Goal: Task Accomplishment & Management: Manage account settings

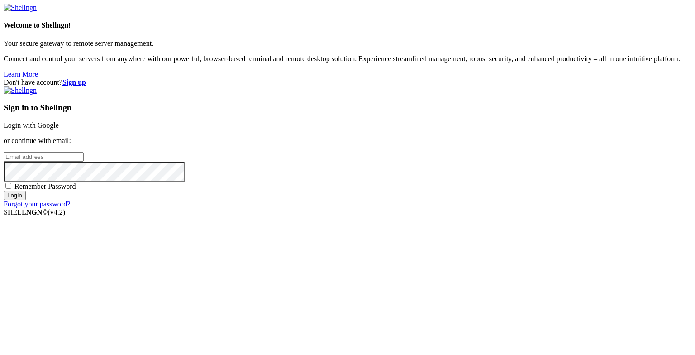
click at [59, 123] on link "Login with Google" at bounding box center [31, 125] width 55 height 8
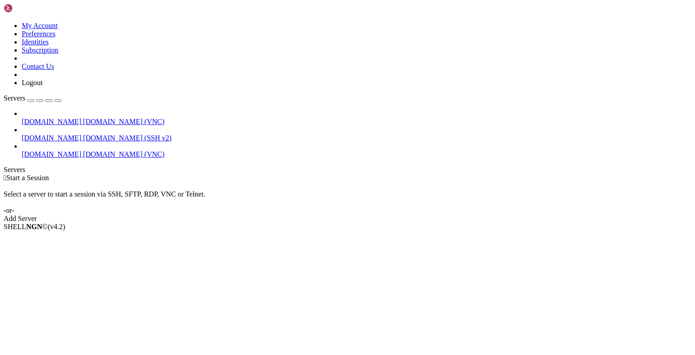
click at [47, 150] on span "[DOMAIN_NAME]" at bounding box center [52, 154] width 60 height 8
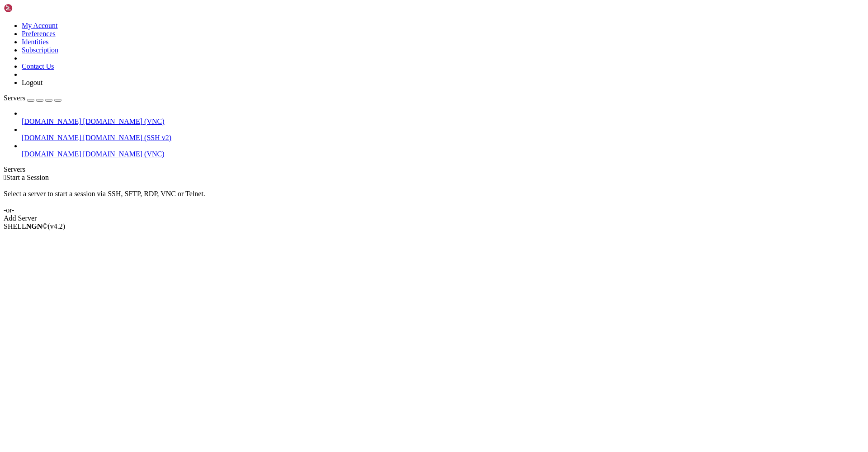
click at [83, 150] on span "[DOMAIN_NAME] (VNC)" at bounding box center [123, 154] width 81 height 8
click at [51, 287] on span "Properties" at bounding box center [36, 291] width 29 height 8
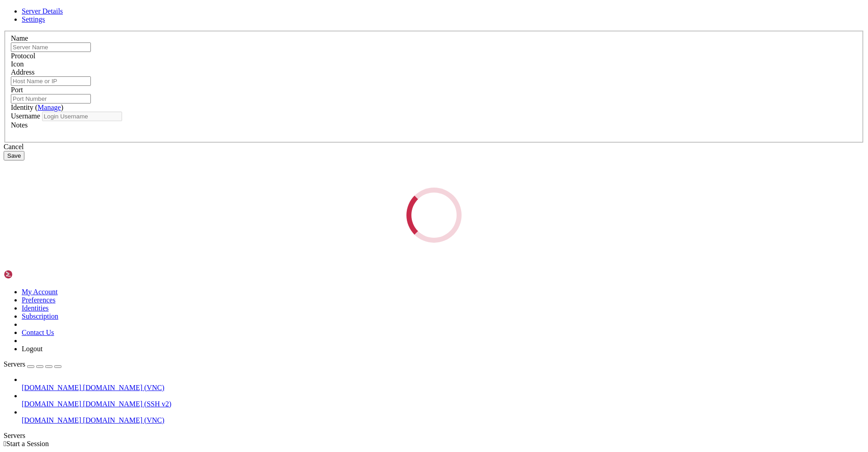
type input "[DOMAIN_NAME]"
type input "22"
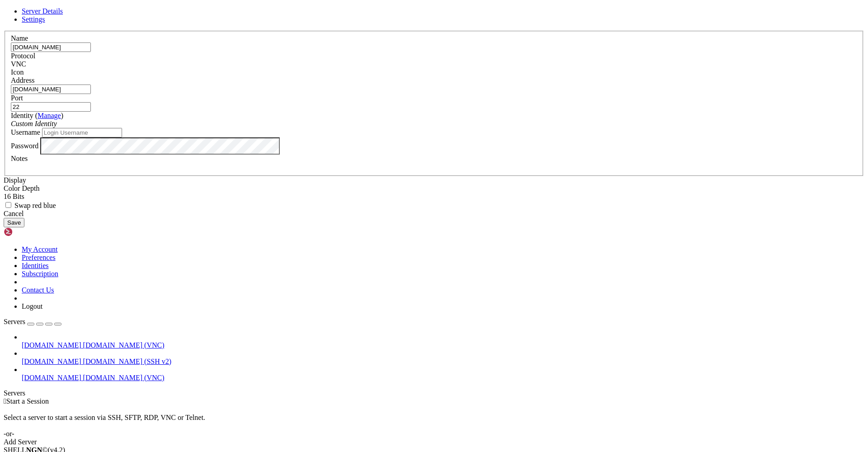
click at [24, 228] on button "Save" at bounding box center [14, 222] width 21 height 9
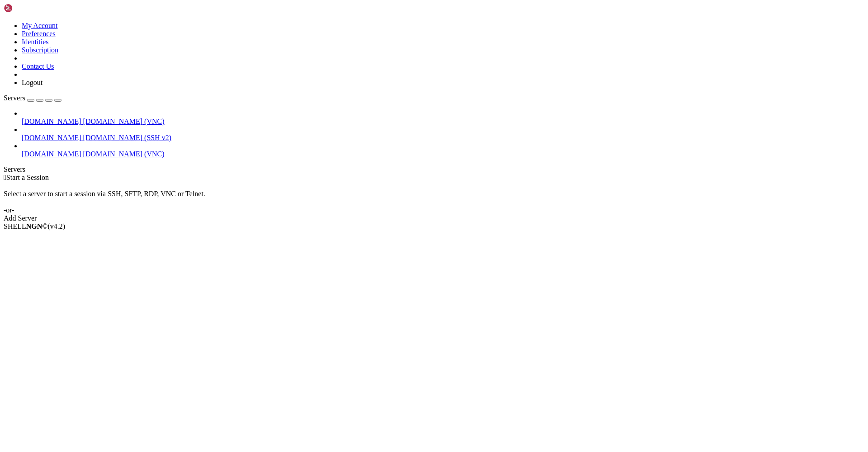
click at [22, 150] on icon at bounding box center [22, 150] width 0 height 0
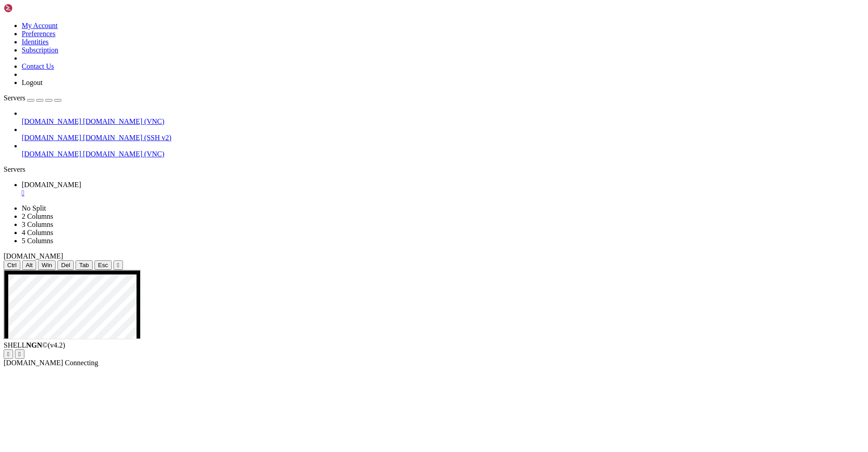
click at [80, 118] on span "[DOMAIN_NAME]" at bounding box center [52, 122] width 60 height 8
click at [63, 118] on span "[DOMAIN_NAME]" at bounding box center [52, 122] width 60 height 8
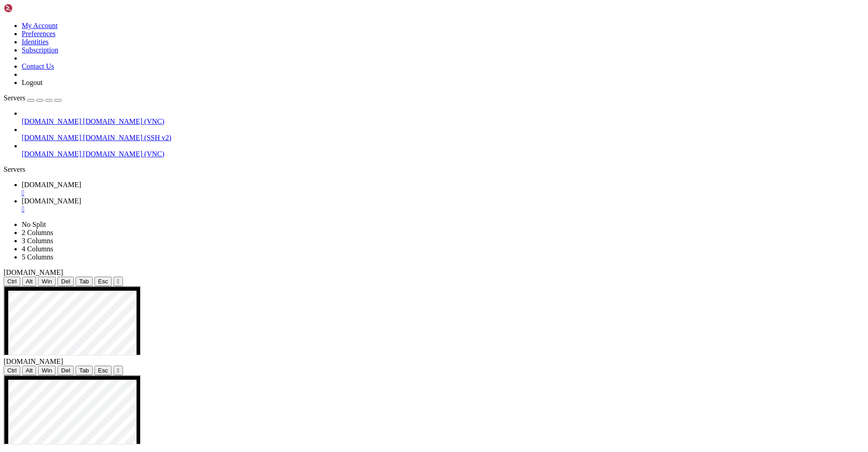
click at [60, 134] on span "[DOMAIN_NAME]" at bounding box center [52, 138] width 60 height 8
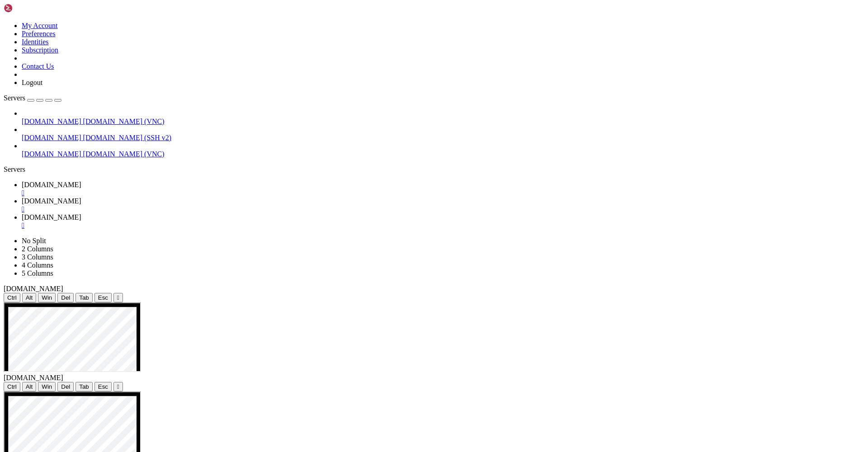
click at [81, 181] on span "[DOMAIN_NAME]" at bounding box center [52, 185] width 60 height 8
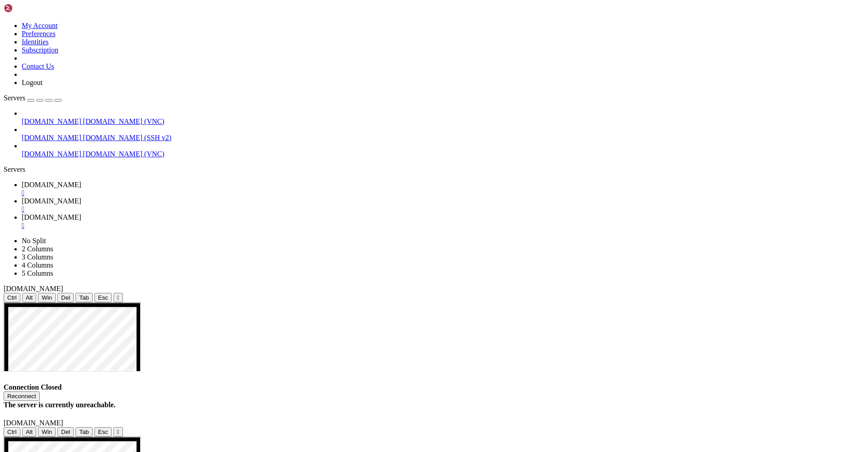
click at [56, 150] on span "[DOMAIN_NAME]" at bounding box center [52, 154] width 60 height 8
click at [83, 134] on span "[DOMAIN_NAME] (SSH v2)" at bounding box center [127, 138] width 89 height 8
click at [81, 213] on span "[DOMAIN_NAME]" at bounding box center [52, 217] width 60 height 8
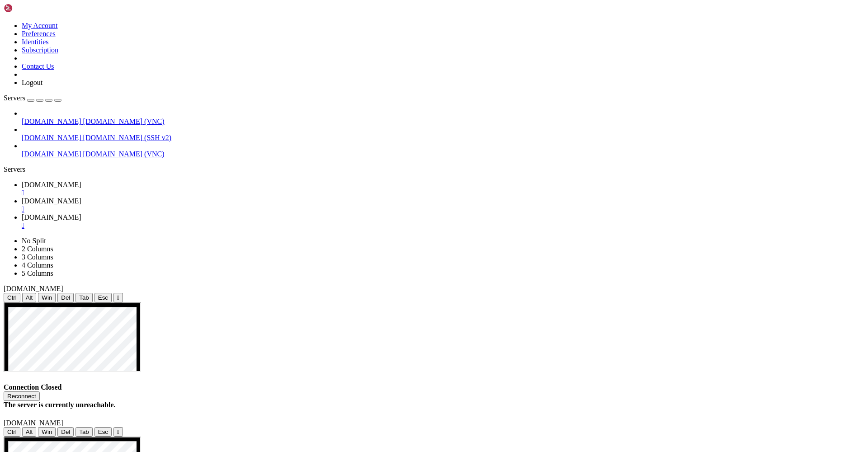
click at [54, 150] on link "[DOMAIN_NAME] [DOMAIN_NAME] (VNC)" at bounding box center [443, 154] width 843 height 8
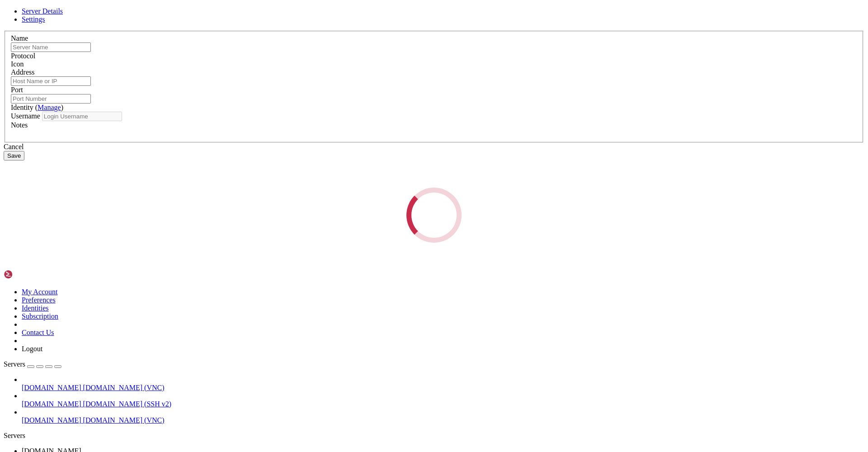
type input "[DOMAIN_NAME]"
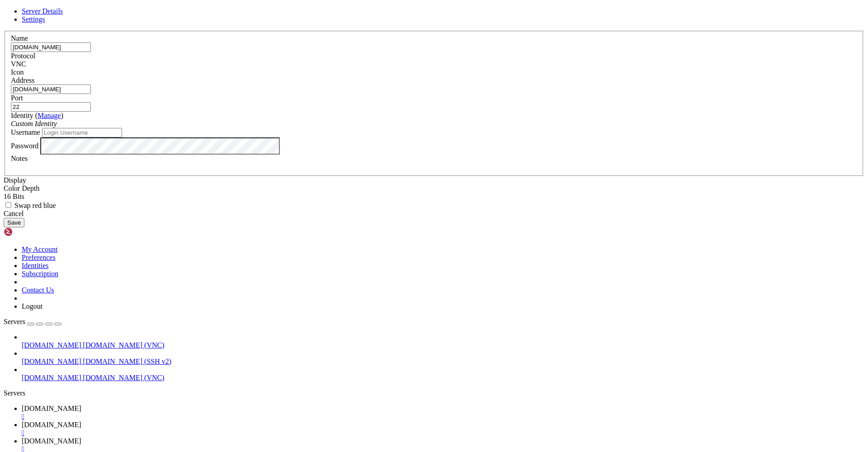
click at [91, 112] on input "22" at bounding box center [51, 106] width 80 height 9
type input "50022"
click at [24, 228] on button "Save" at bounding box center [14, 222] width 21 height 9
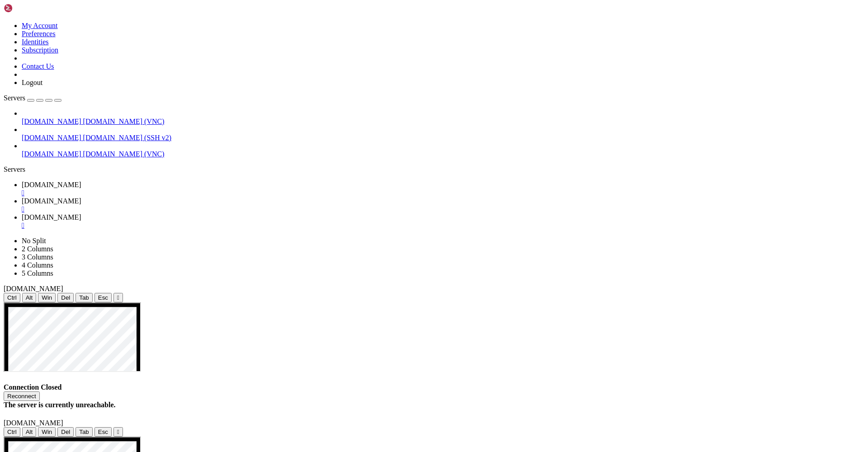
click at [83, 150] on span "[DOMAIN_NAME] (VNC)" at bounding box center [123, 154] width 81 height 8
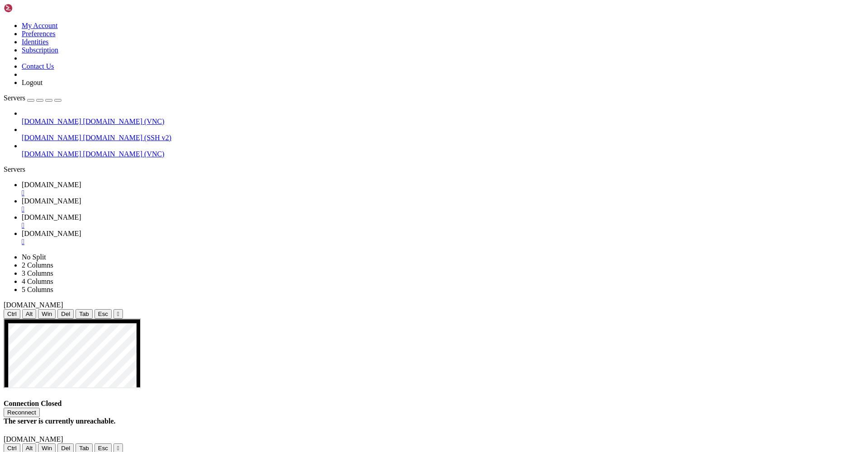
click at [81, 230] on span "[DOMAIN_NAME]" at bounding box center [52, 234] width 60 height 8
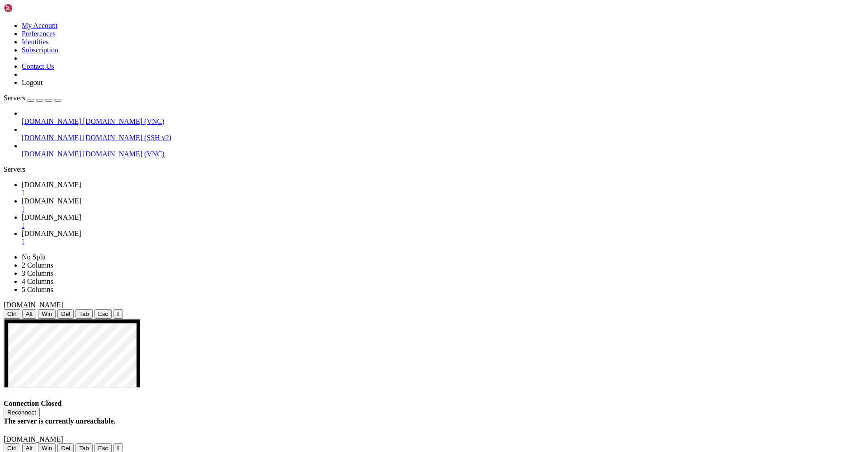
click at [400, 238] on div "" at bounding box center [443, 242] width 843 height 8
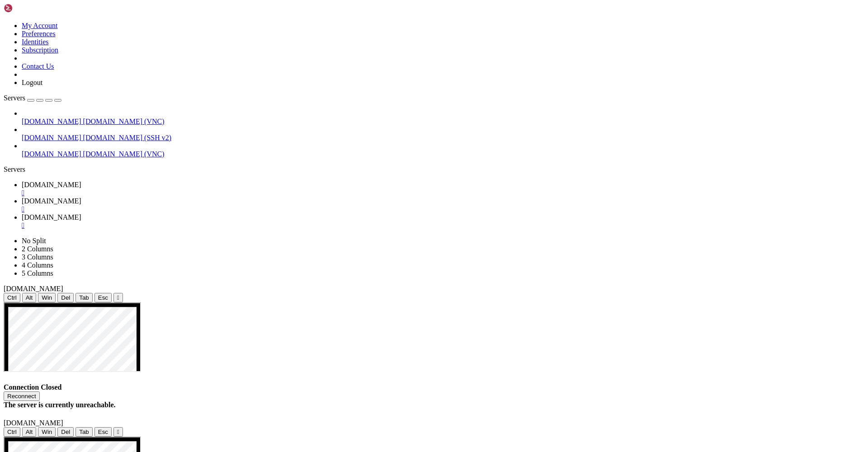
click at [322, 222] on div "" at bounding box center [443, 226] width 843 height 8
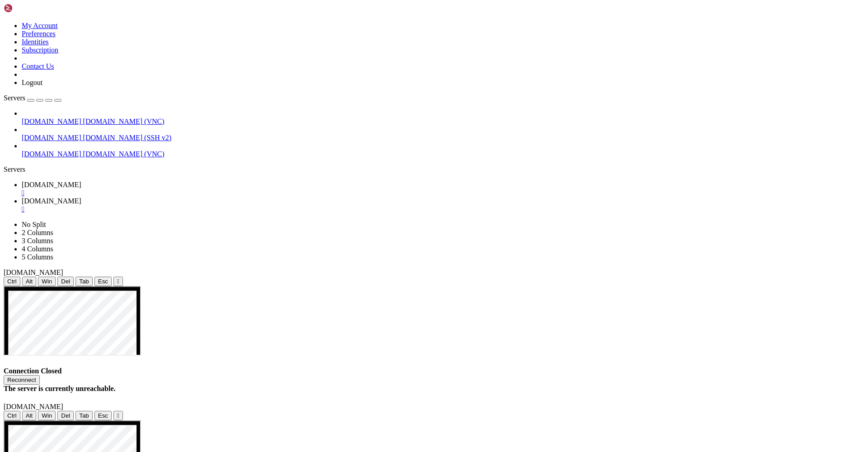
click at [252, 205] on div "" at bounding box center [443, 209] width 843 height 8
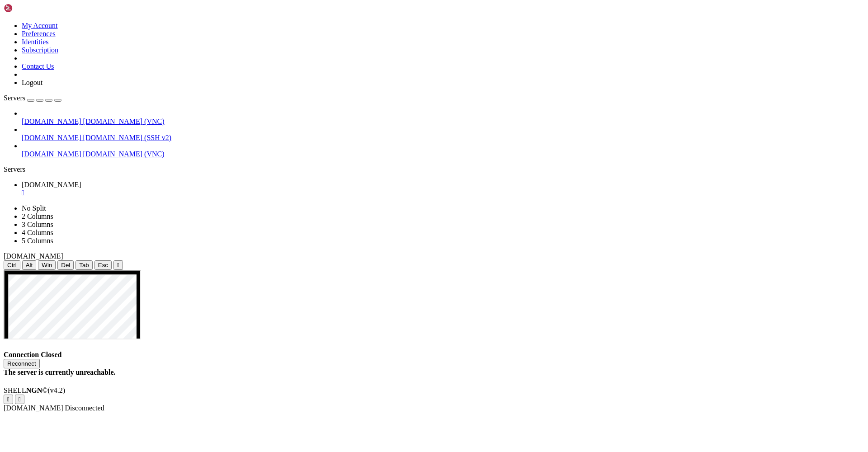
click at [186, 189] on div "" at bounding box center [443, 193] width 843 height 8
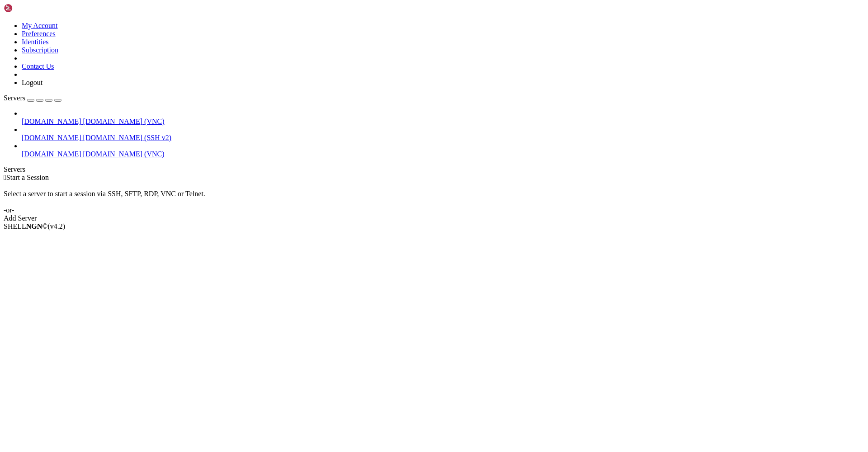
click at [83, 150] on span "[DOMAIN_NAME] (VNC)" at bounding box center [123, 154] width 81 height 8
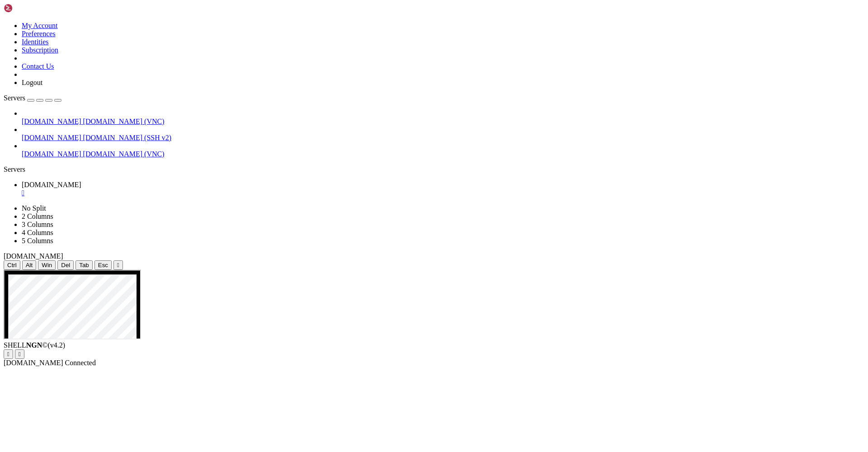
drag, startPoint x: 369, startPoint y: 14, endPoint x: 318, endPoint y: 11, distance: 51.2
click at [318, 181] on ul "[DOMAIN_NAME] " at bounding box center [434, 189] width 861 height 16
click at [4, 22] on icon at bounding box center [4, 22] width 0 height 0
drag, startPoint x: 30, startPoint y: 178, endPoint x: 30, endPoint y: 173, distance: 5.0
click at [30, 158] on div "[DOMAIN_NAME] [DOMAIN_NAME] (VNC) [DOMAIN_NAME] [DOMAIN_NAME] (SSH v2) [DOMAIN_…" at bounding box center [434, 133] width 861 height 49
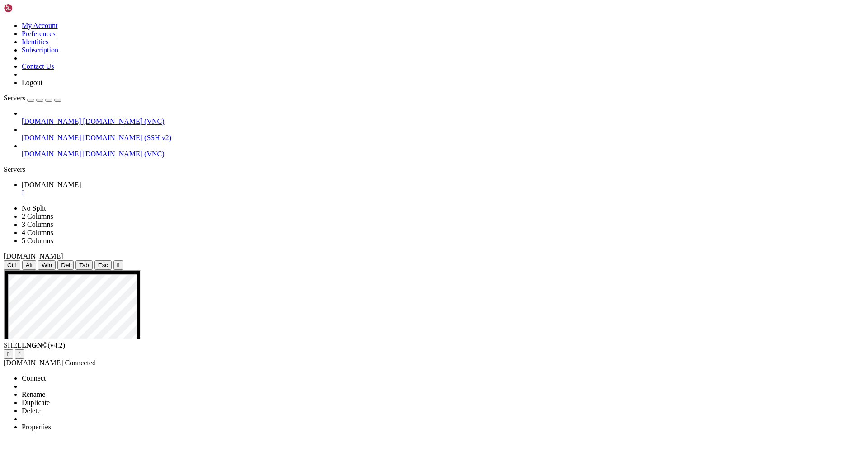
click at [51, 354] on span "Properties" at bounding box center [36, 427] width 29 height 8
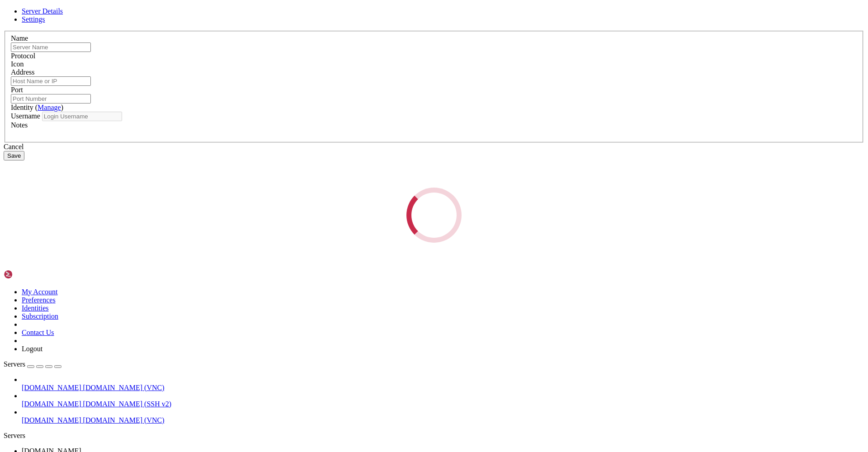
type input "[DOMAIN_NAME]"
type input "50022"
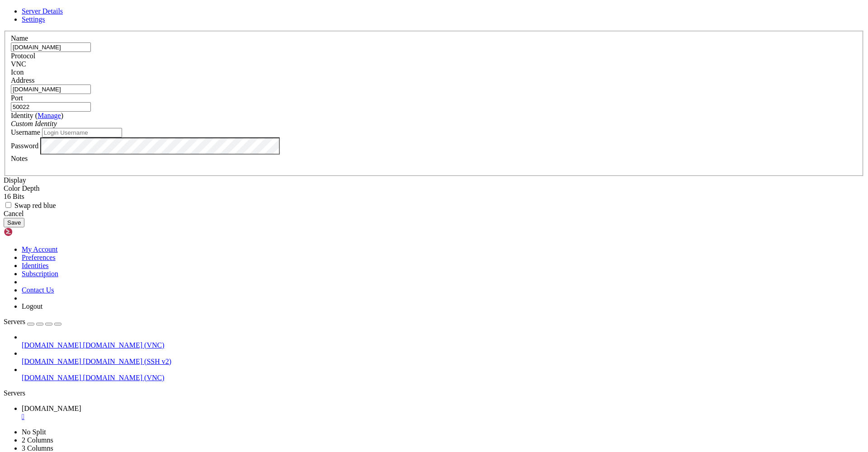
click at [45, 23] on span "Settings" at bounding box center [34, 19] width 24 height 8
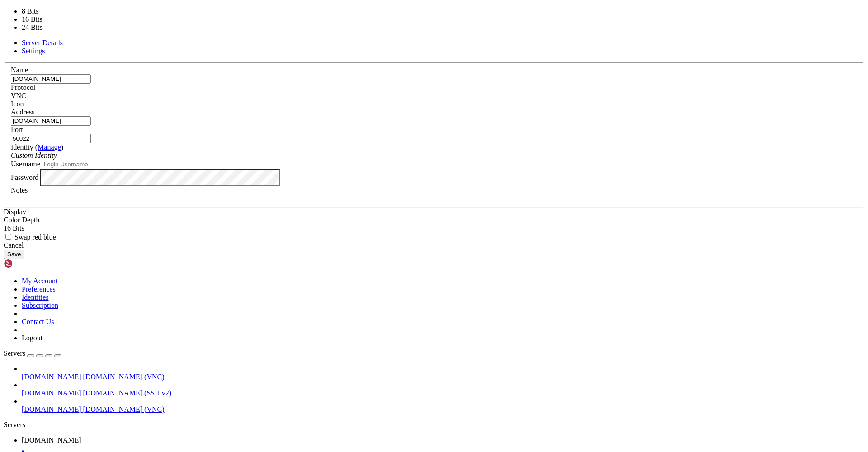
click at [360, 224] on div "16 Bits" at bounding box center [434, 228] width 861 height 8
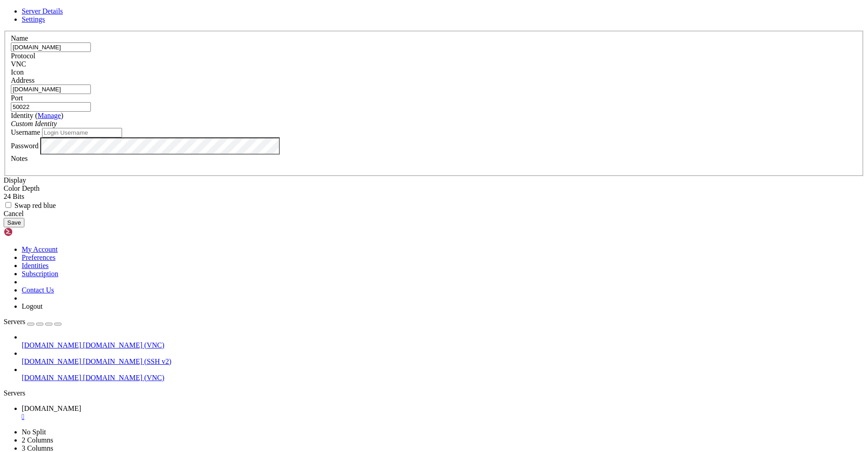
click at [24, 228] on button "Save" at bounding box center [14, 222] width 21 height 9
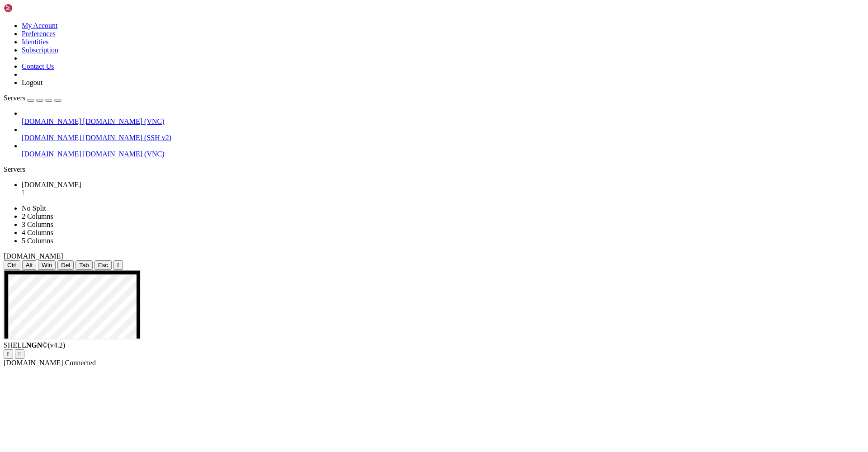
click at [493, 270] on div at bounding box center [434, 270] width 861 height 0
click at [4, 270] on icon at bounding box center [4, 270] width 0 height 0
click at [4, 204] on icon at bounding box center [4, 204] width 0 height 0
click at [694, 181] on ul "[DOMAIN_NAME] " at bounding box center [434, 189] width 861 height 16
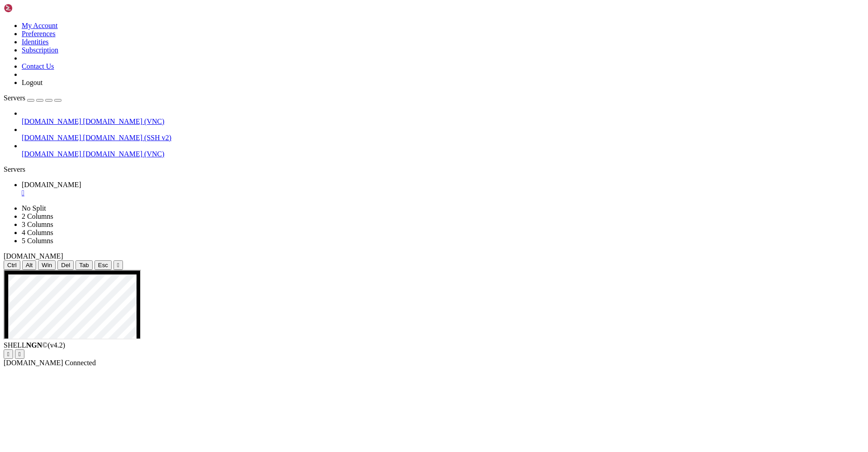
click at [189, 189] on div "" at bounding box center [443, 193] width 843 height 8
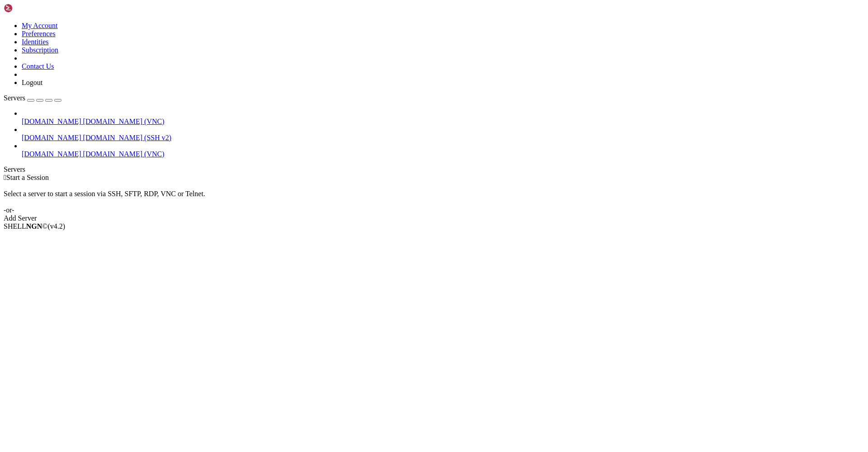
click at [42, 150] on span "[DOMAIN_NAME]" at bounding box center [52, 154] width 60 height 8
click at [51, 287] on span "Properties" at bounding box center [36, 291] width 29 height 8
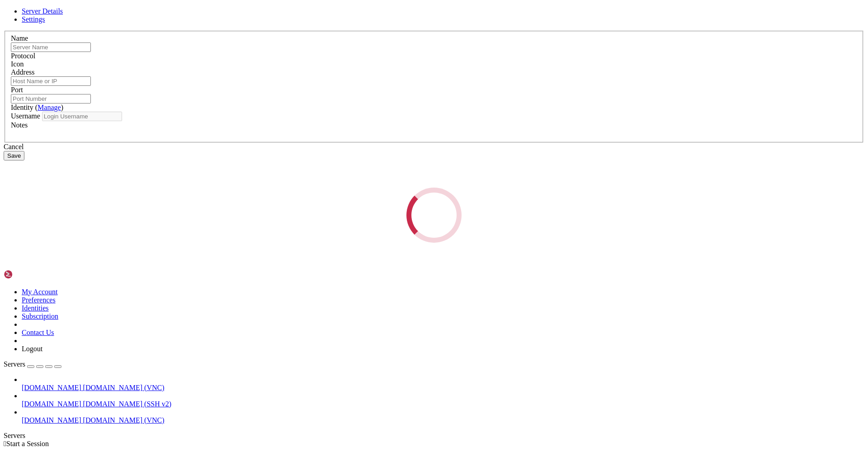
type input "[DOMAIN_NAME]"
type input "50022"
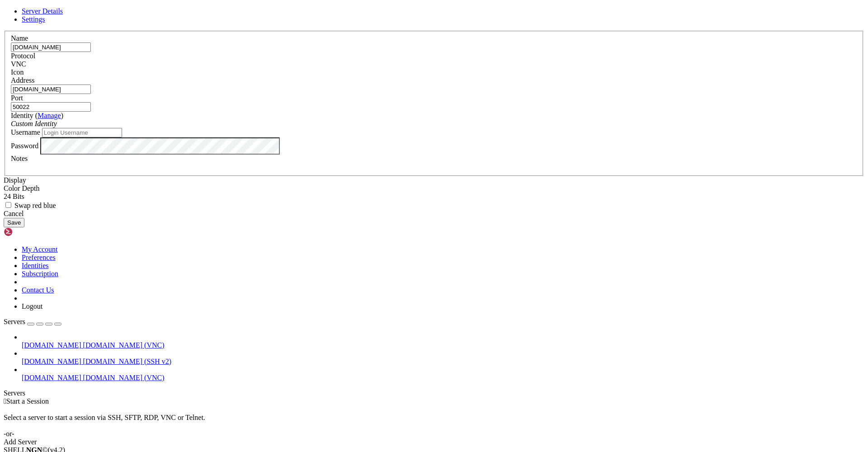
click at [61, 119] on link "Manage" at bounding box center [50, 116] width 24 height 8
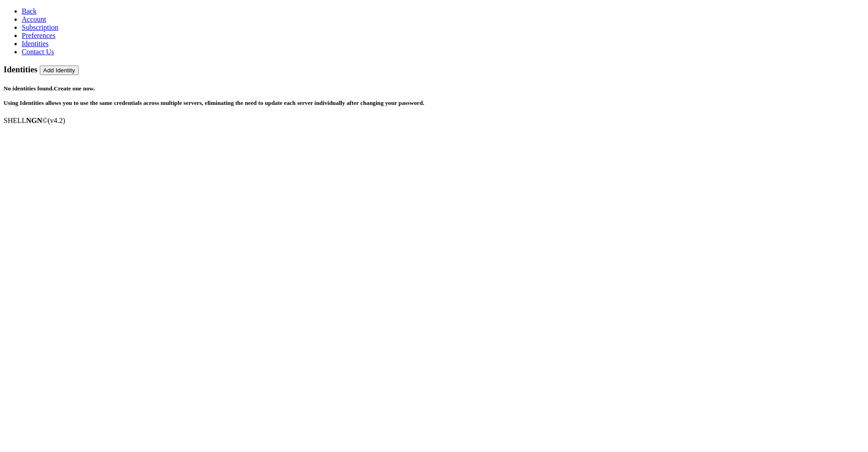
click at [22, 7] on icon at bounding box center [22, 11] width 0 height 8
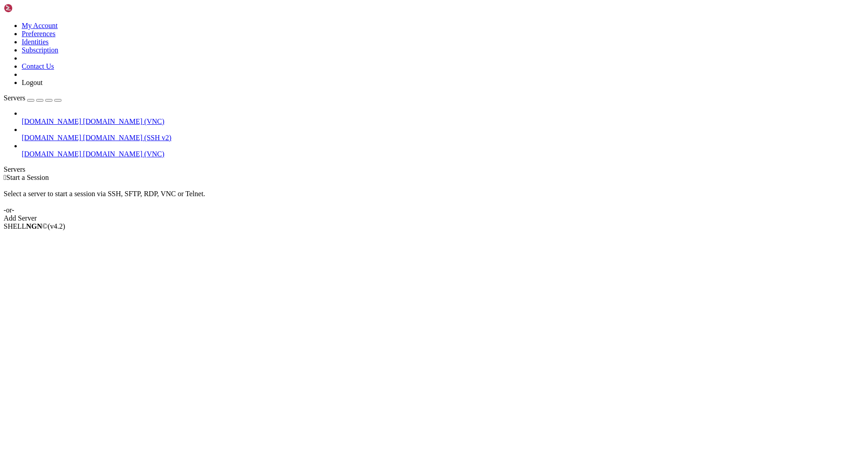
click at [35, 150] on span "[DOMAIN_NAME]" at bounding box center [52, 154] width 60 height 8
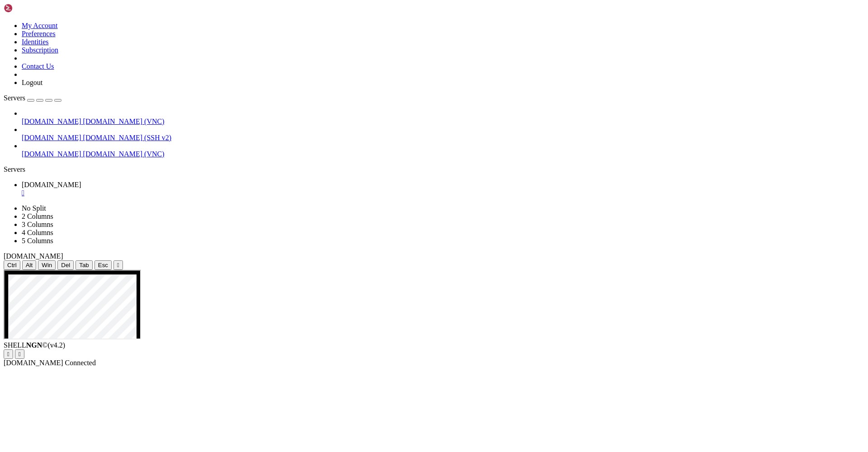
click at [81, 181] on span "[DOMAIN_NAME]" at bounding box center [52, 185] width 60 height 8
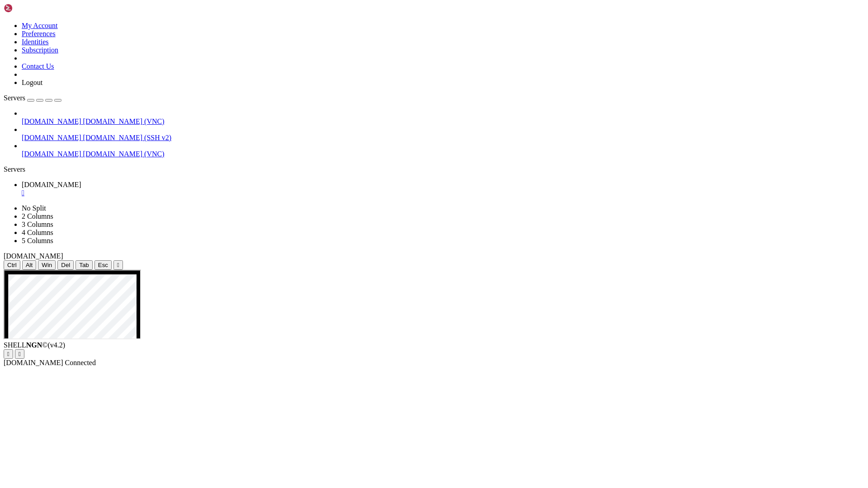
click at [4, 22] on icon at bounding box center [4, 22] width 0 height 0
click at [36, 6] on img at bounding box center [30, 8] width 52 height 9
drag, startPoint x: 370, startPoint y: 10, endPoint x: 314, endPoint y: 7, distance: 55.7
click at [314, 181] on ul "[DOMAIN_NAME] " at bounding box center [434, 189] width 861 height 16
click at [4, 204] on icon at bounding box center [4, 204] width 0 height 0
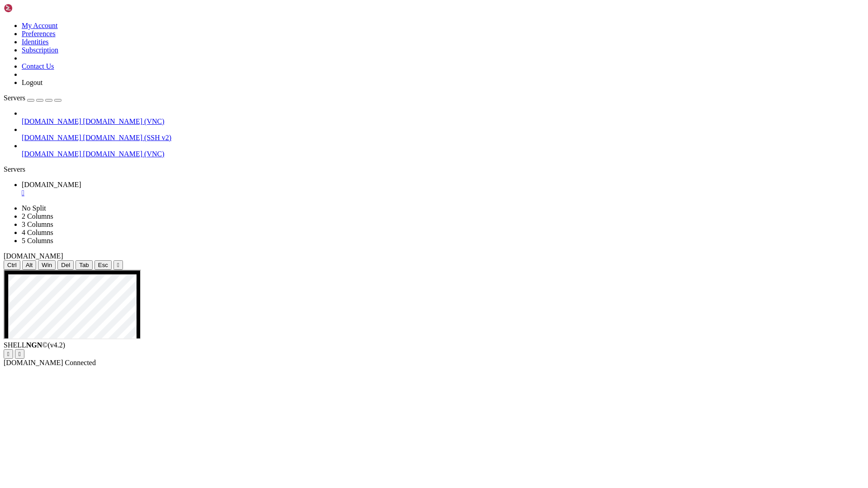
click at [4, 22] on icon at bounding box center [4, 22] width 0 height 0
click at [56, 6] on link at bounding box center [30, 10] width 52 height 8
click at [31, 100] on div "button" at bounding box center [31, 100] width 0 height 0
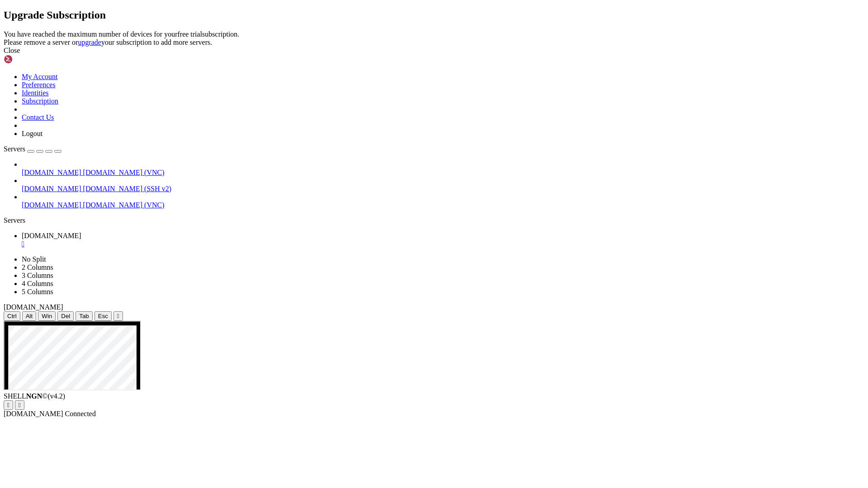
click at [4, 30] on icon at bounding box center [4, 30] width 0 height 0
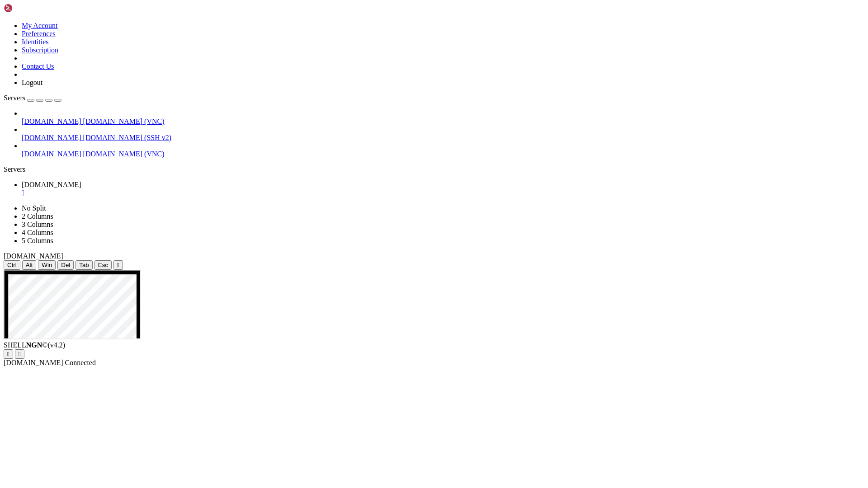
click at [63, 354] on span "[DOMAIN_NAME]" at bounding box center [34, 363] width 60 height 8
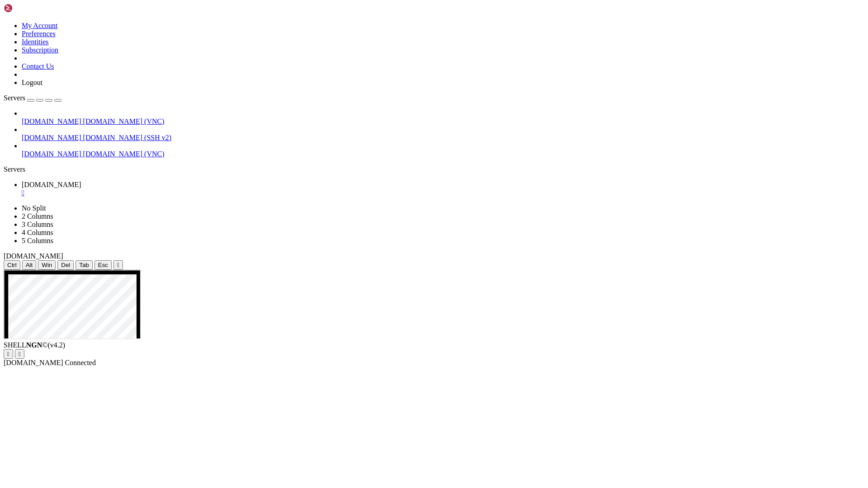
click at [27, 150] on link "[DOMAIN_NAME] [DOMAIN_NAME] (VNC)" at bounding box center [443, 154] width 843 height 8
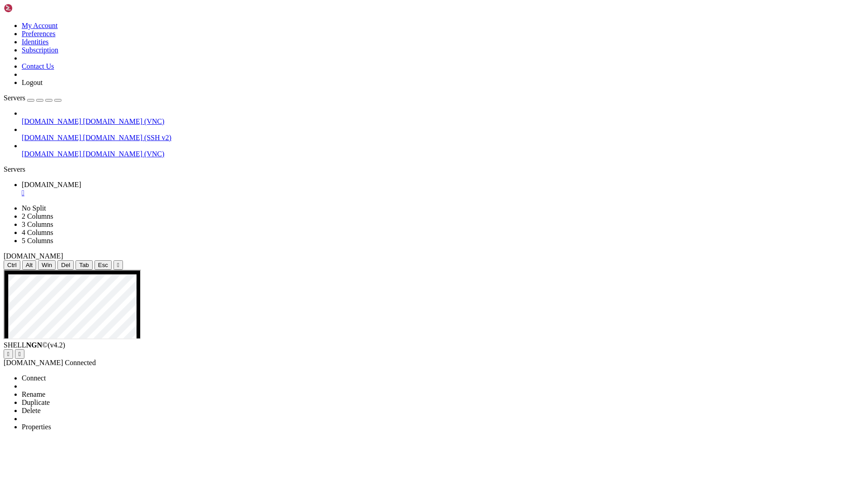
click at [58, 354] on li "Properties" at bounding box center [63, 427] width 82 height 8
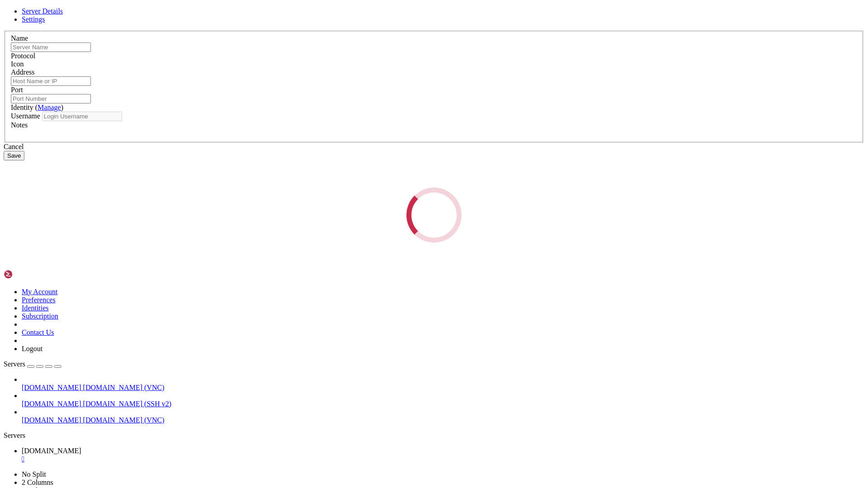
type input "[DOMAIN_NAME]"
type input "50022"
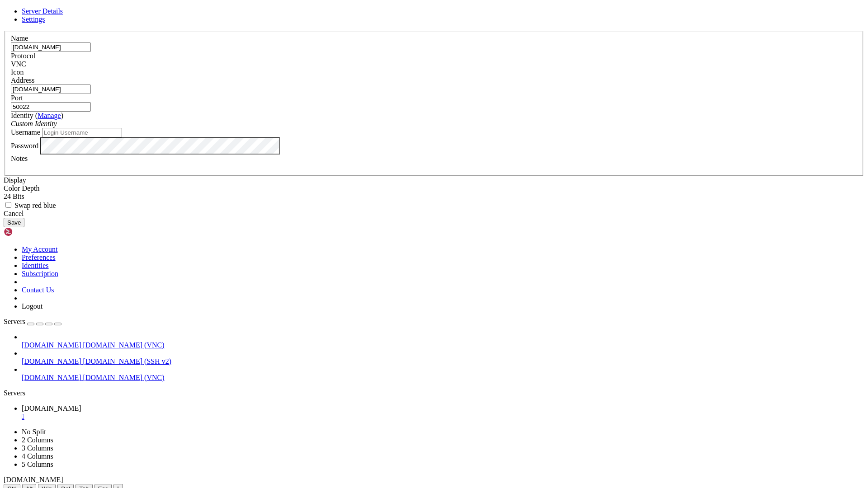
click at [45, 23] on span "Settings" at bounding box center [34, 19] width 24 height 8
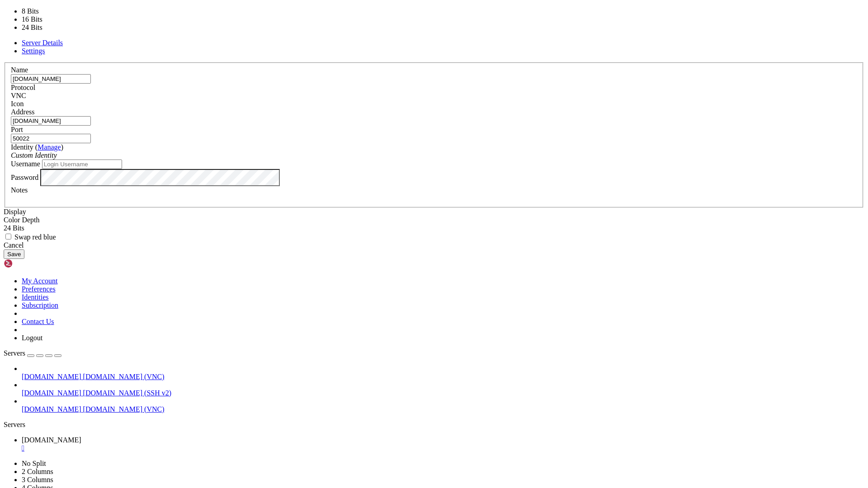
click at [364, 224] on div "24 Bits" at bounding box center [434, 228] width 861 height 8
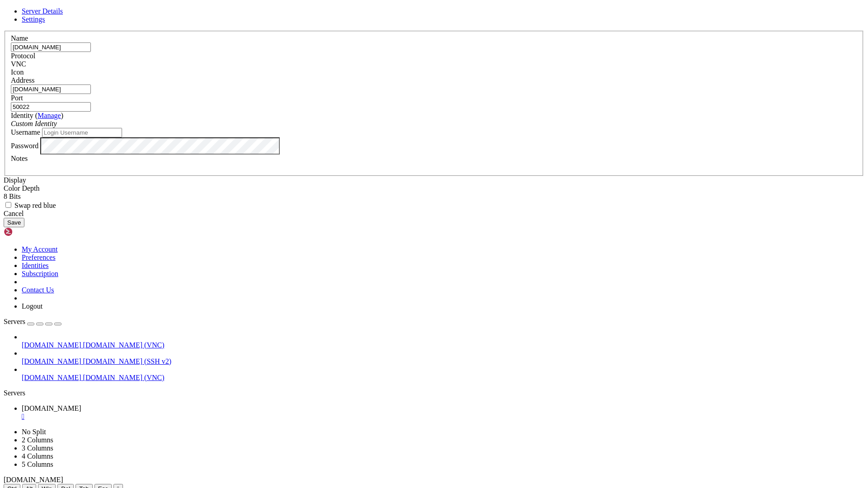
click at [56, 202] on span "Swap red blue" at bounding box center [35, 206] width 42 height 8
click at [11, 202] on input "Swap red blue" at bounding box center [8, 205] width 6 height 6
checkbox input "true"
click at [24, 228] on button "Save" at bounding box center [14, 222] width 21 height 9
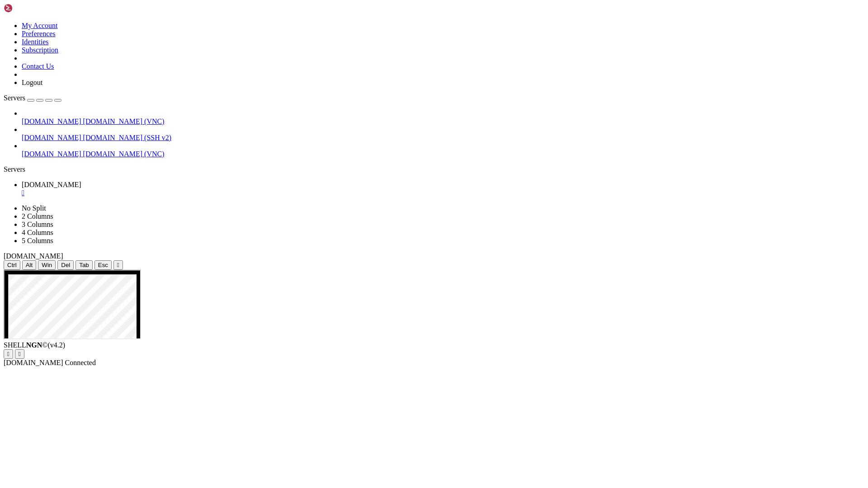
click at [183, 189] on div "" at bounding box center [443, 193] width 843 height 8
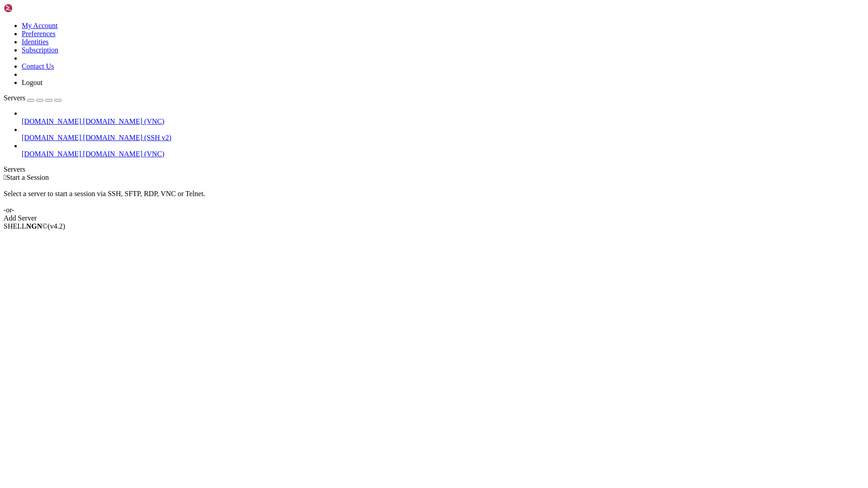
click at [27, 150] on link "[DOMAIN_NAME] [DOMAIN_NAME] (VNC)" at bounding box center [443, 154] width 843 height 8
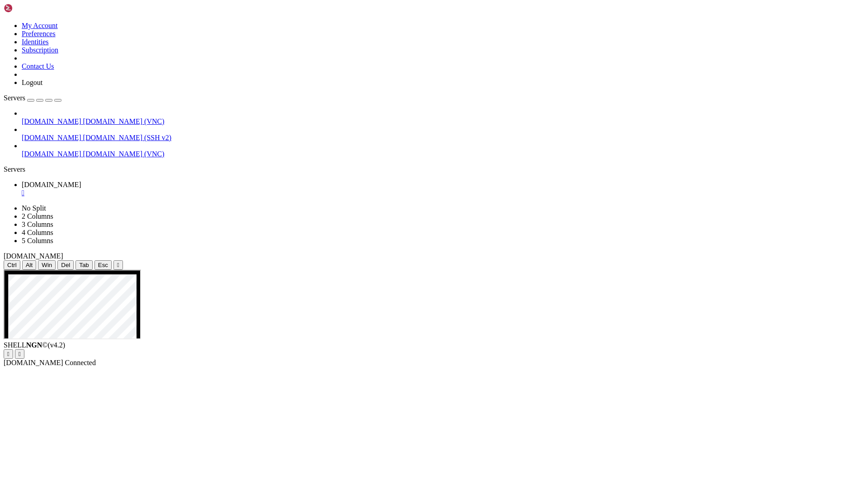
click at [186, 189] on div "" at bounding box center [443, 193] width 843 height 8
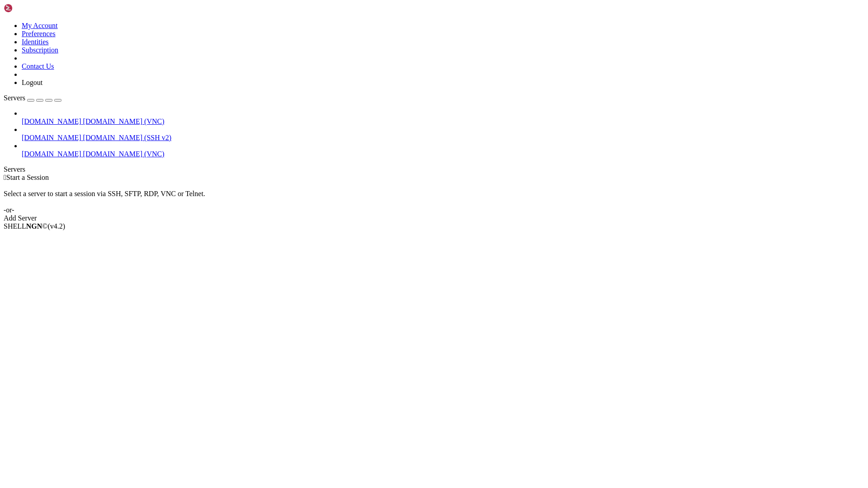
click at [62, 150] on span "[DOMAIN_NAME]" at bounding box center [52, 154] width 60 height 8
click at [51, 287] on span "Properties" at bounding box center [36, 291] width 29 height 8
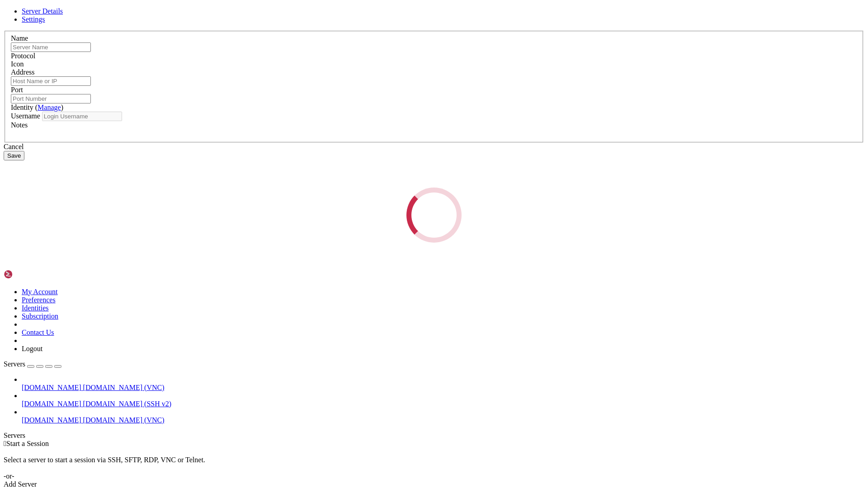
type input "[DOMAIN_NAME]"
type input "50022"
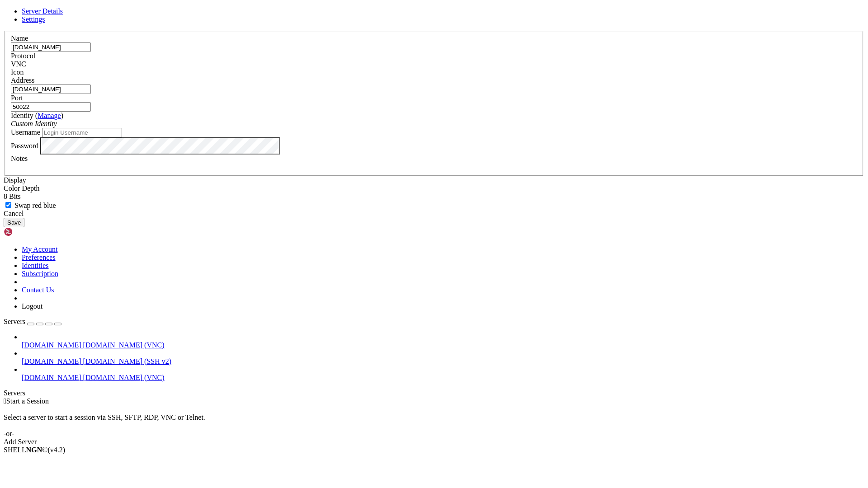
click at [45, 23] on span "Settings" at bounding box center [34, 19] width 24 height 8
click at [360, 193] on div "8 Bits" at bounding box center [434, 197] width 861 height 8
click at [333, 201] on div "Swap red blue" at bounding box center [434, 205] width 861 height 9
click at [56, 202] on span "Swap red blue" at bounding box center [35, 206] width 42 height 8
click at [11, 202] on input "Swap red blue" at bounding box center [8, 205] width 6 height 6
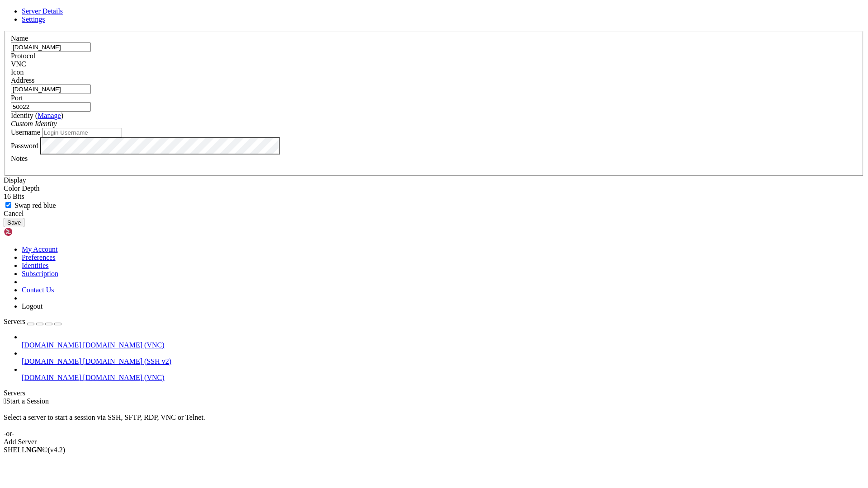
checkbox input "false"
click at [24, 228] on button "Save" at bounding box center [14, 222] width 21 height 9
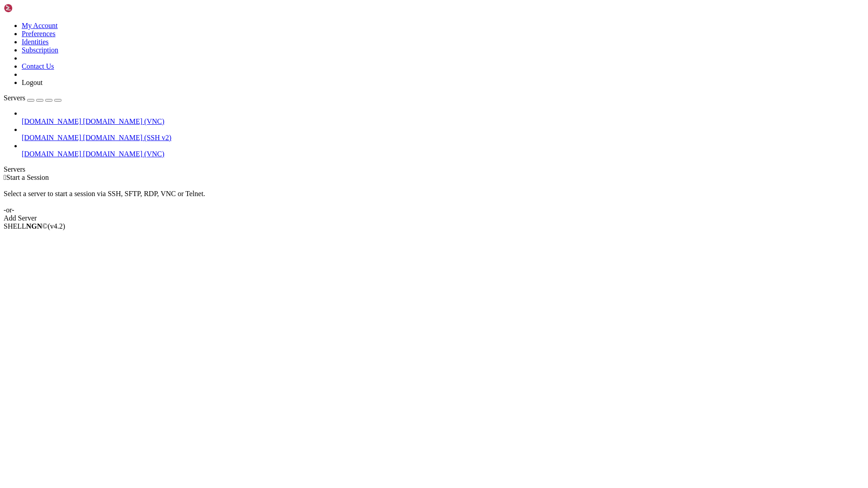
click at [83, 150] on span "[DOMAIN_NAME] (VNC)" at bounding box center [123, 154] width 81 height 8
